Goal: Transaction & Acquisition: Purchase product/service

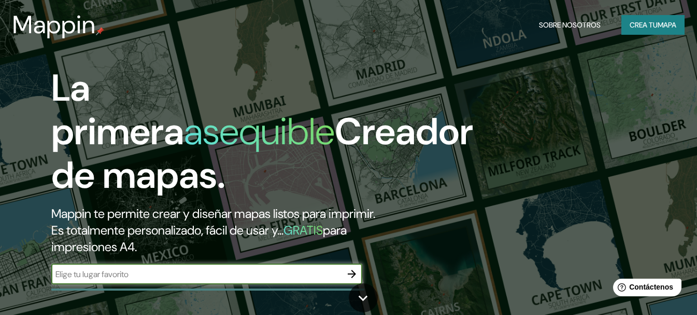
click at [661, 20] on font "mapa" at bounding box center [667, 24] width 19 height 9
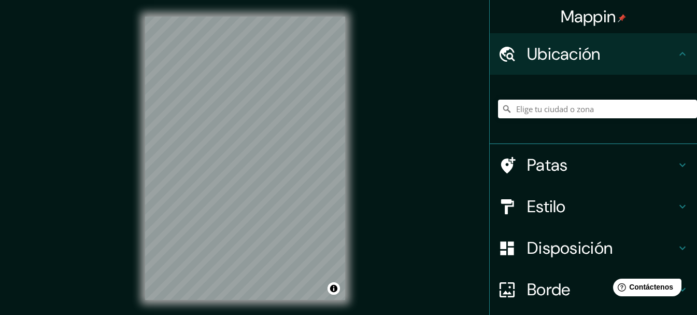
click at [362, 228] on div "Mappin Ubicación Patas Estilo Disposición Borde Elige un borde. Consejo : puede…" at bounding box center [348, 166] width 697 height 333
click at [352, 110] on div "© Mapbox © OpenStreetMap Improve this map" at bounding box center [245, 158] width 233 height 316
click at [360, 81] on div "© Mapbox © OpenStreetMap Improve this map" at bounding box center [245, 158] width 233 height 316
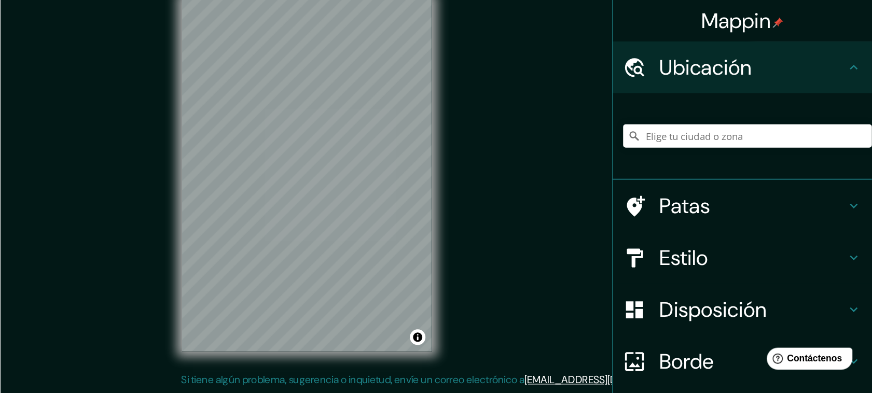
scroll to position [10, 0]
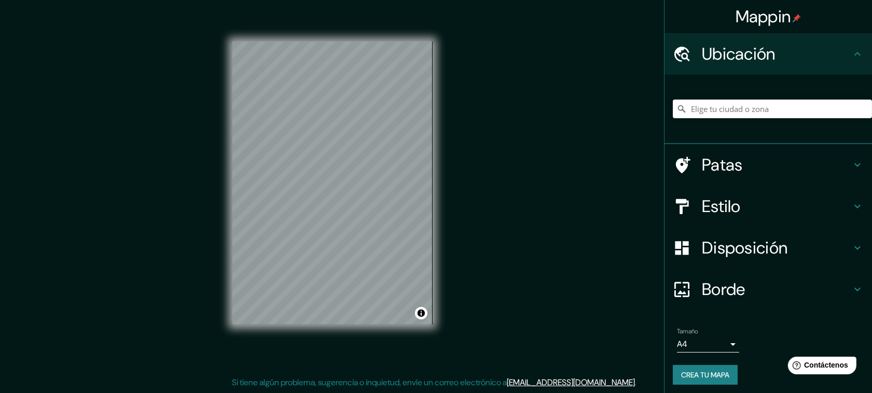
click at [697, 201] on h4 "Estilo" at bounding box center [776, 206] width 149 height 21
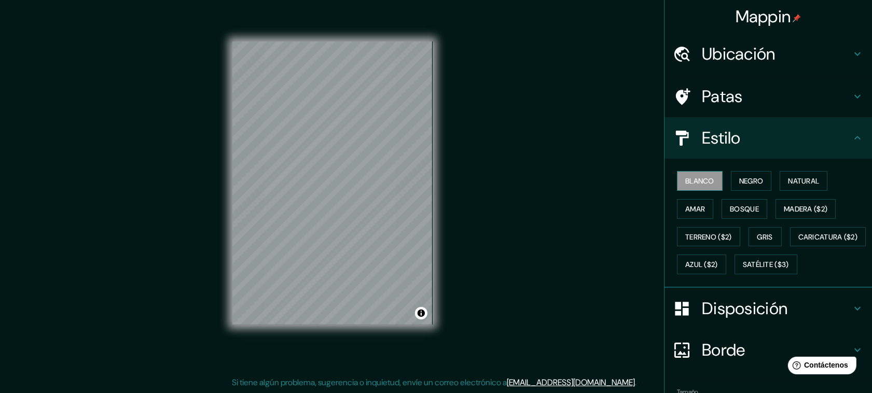
click at [697, 177] on font "Blanco" at bounding box center [699, 180] width 29 height 9
click at [697, 180] on font "Negro" at bounding box center [751, 180] width 24 height 9
click at [515, 265] on div "Mappin Ubicación Patas Estilo Blanco Negro Natural [PERSON_NAME] ($2) Terreno (…" at bounding box center [436, 191] width 872 height 403
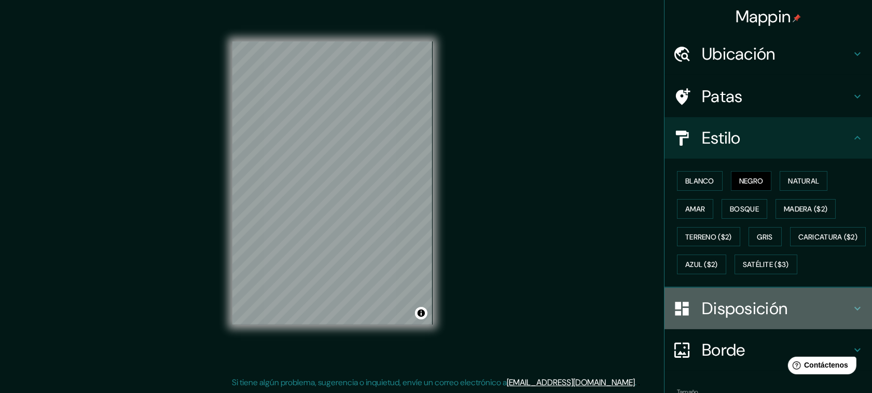
click at [697, 314] on h4 "Disposición" at bounding box center [776, 308] width 149 height 21
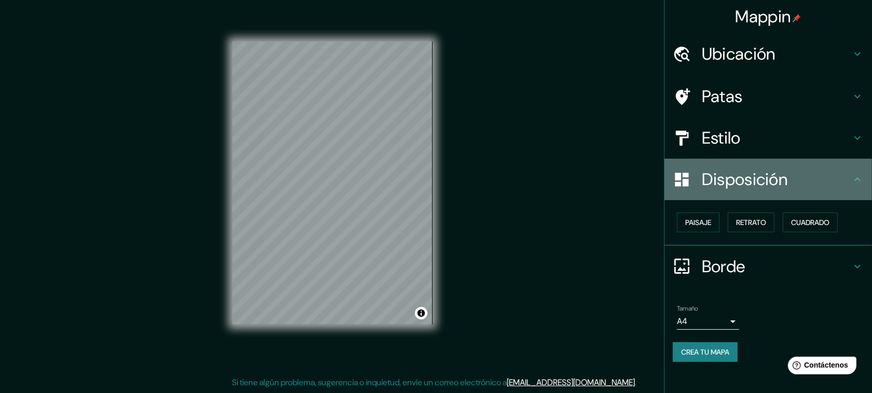
click at [697, 184] on h4 "Disposición" at bounding box center [776, 179] width 149 height 21
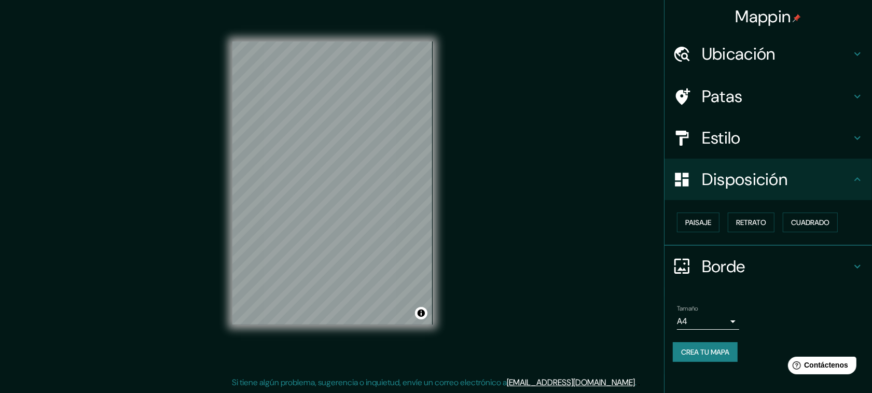
click at [697, 314] on body "Mappin Ubicación Patas Estilo Disposición Paisaje Retrato Cuadrado Borde Elige …" at bounding box center [436, 186] width 872 height 393
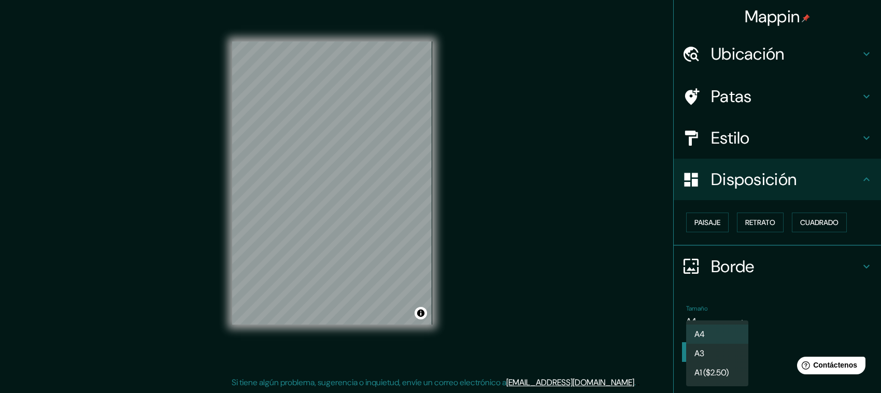
click at [642, 297] on div at bounding box center [440, 196] width 881 height 393
